Goal: Task Accomplishment & Management: Manage account settings

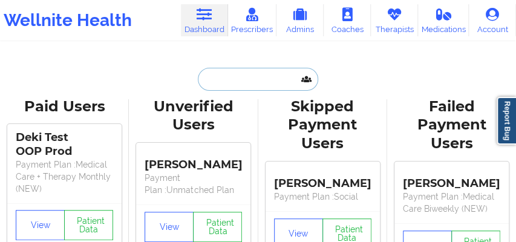
click at [216, 82] on input "text" at bounding box center [258, 79] width 120 height 23
paste input "[PERSON_NAME]"
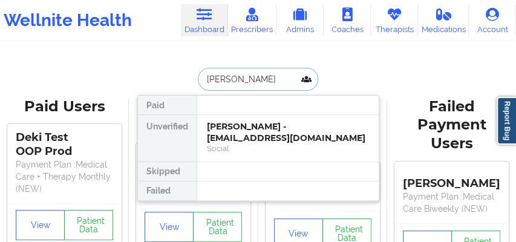
paste input "[PERSON_NAME]"
type input "[PERSON_NAME]"
click at [247, 131] on div "[PERSON_NAME] - [EMAIL_ADDRESS][DOMAIN_NAME]" at bounding box center [288, 132] width 162 height 22
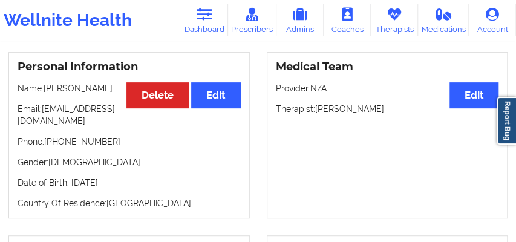
scroll to position [128, 0]
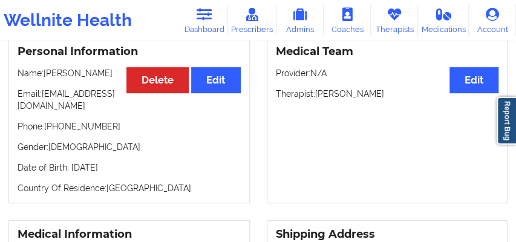
drag, startPoint x: 112, startPoint y: 79, endPoint x: 44, endPoint y: 80, distance: 67.7
click at [44, 79] on p "Name: [PERSON_NAME]" at bounding box center [129, 73] width 223 height 12
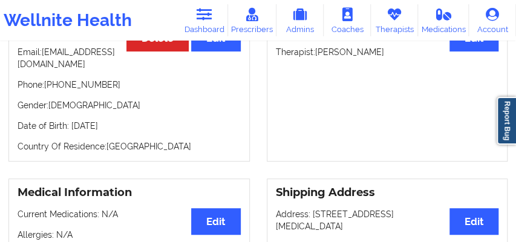
scroll to position [0, 0]
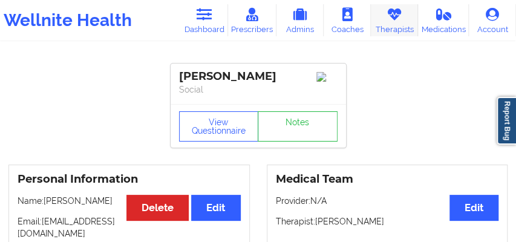
click at [389, 21] on icon at bounding box center [394, 14] width 16 height 13
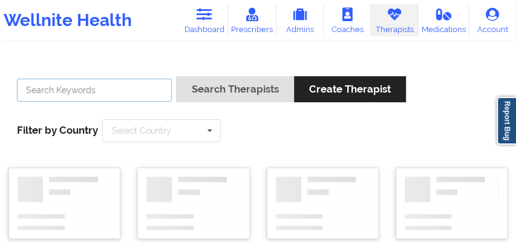
click at [120, 95] on input "text" at bounding box center [94, 90] width 155 height 23
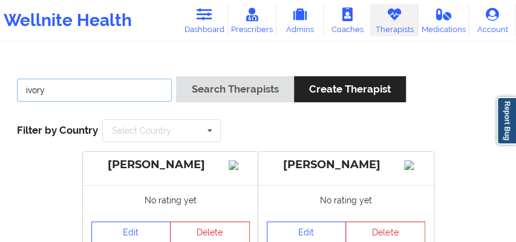
type input "ivory"
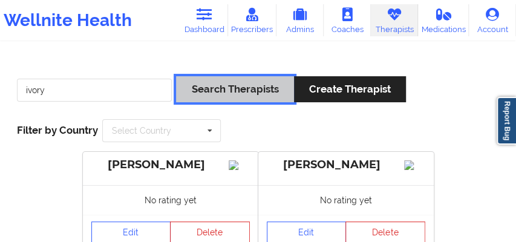
click at [209, 98] on button "Search Therapists" at bounding box center [234, 89] width 117 height 26
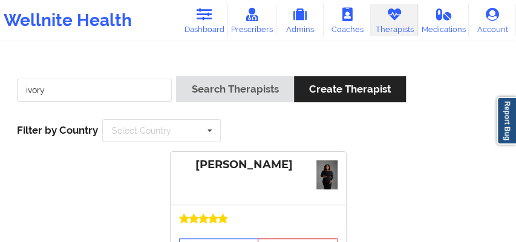
click at [199, 222] on icon at bounding box center [202, 217] width 9 height 9
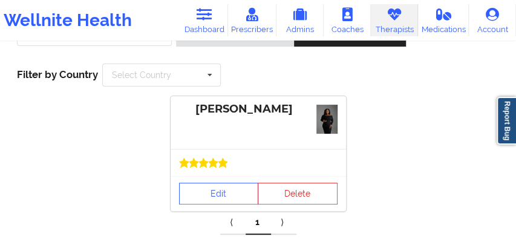
scroll to position [105, 0]
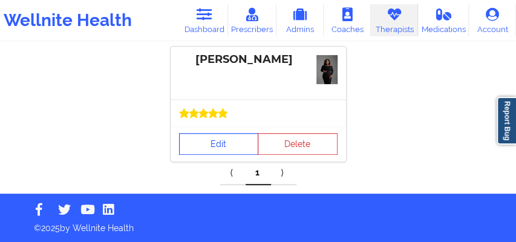
click at [212, 147] on link "Edit" at bounding box center [219, 144] width 80 height 22
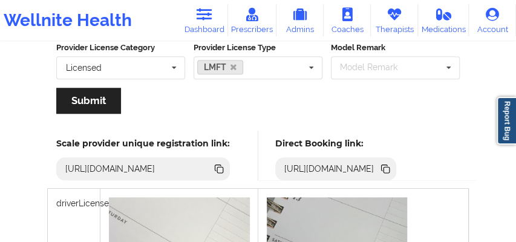
scroll to position [354, 0]
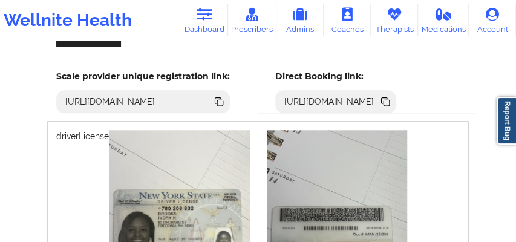
click at [389, 100] on icon at bounding box center [386, 103] width 6 height 6
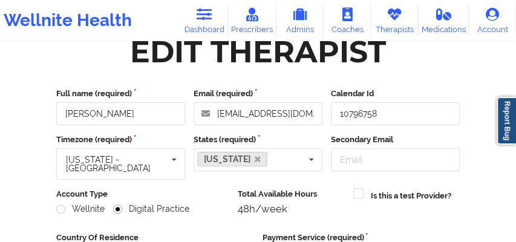
scroll to position [38, 0]
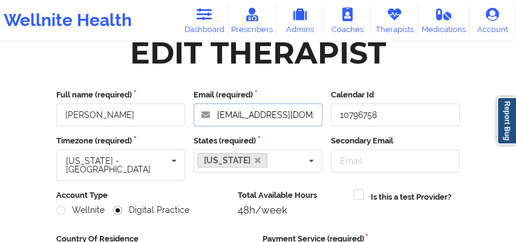
drag, startPoint x: 277, startPoint y: 114, endPoint x: 219, endPoint y: 115, distance: 58.0
click at [219, 115] on input "[EMAIL_ADDRESS][DOMAIN_NAME]" at bounding box center [257, 114] width 129 height 23
